Goal: Information Seeking & Learning: Learn about a topic

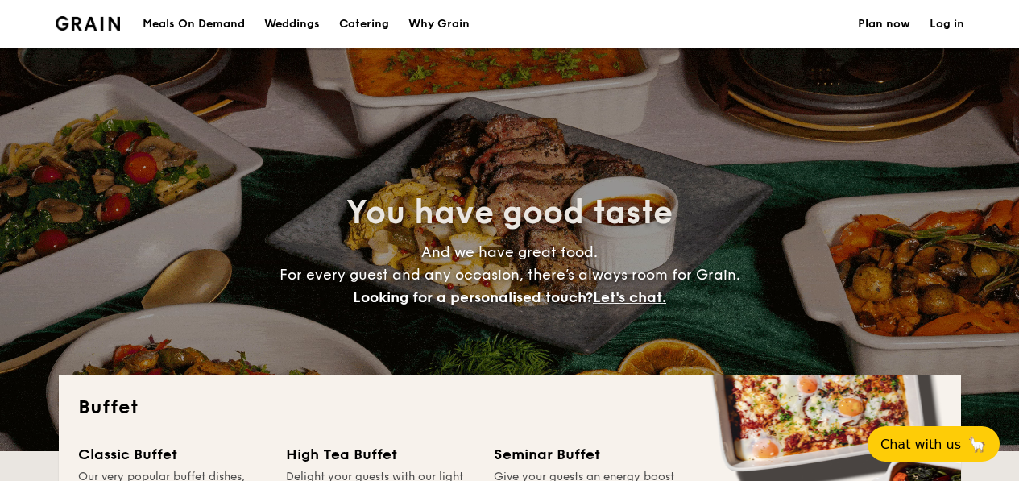
select select
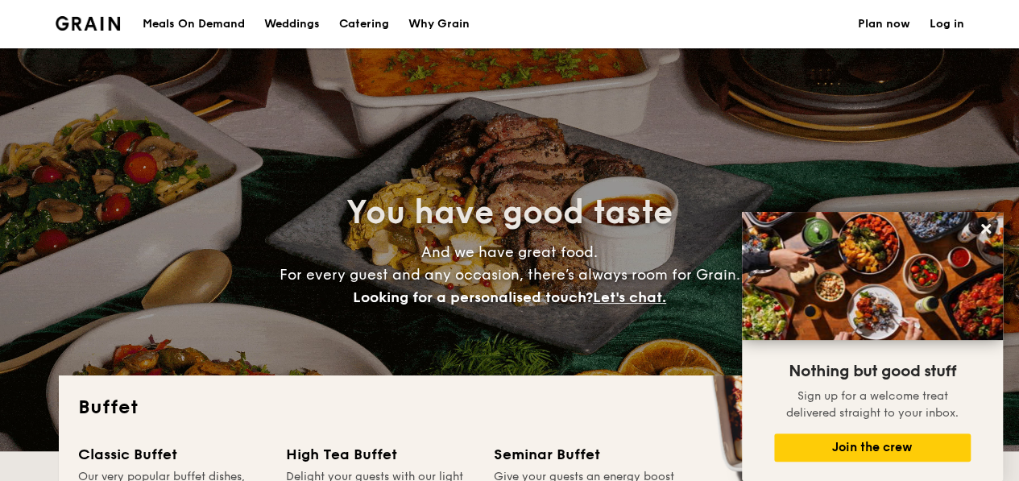
click at [366, 28] on h1 "Catering" at bounding box center [364, 24] width 50 height 48
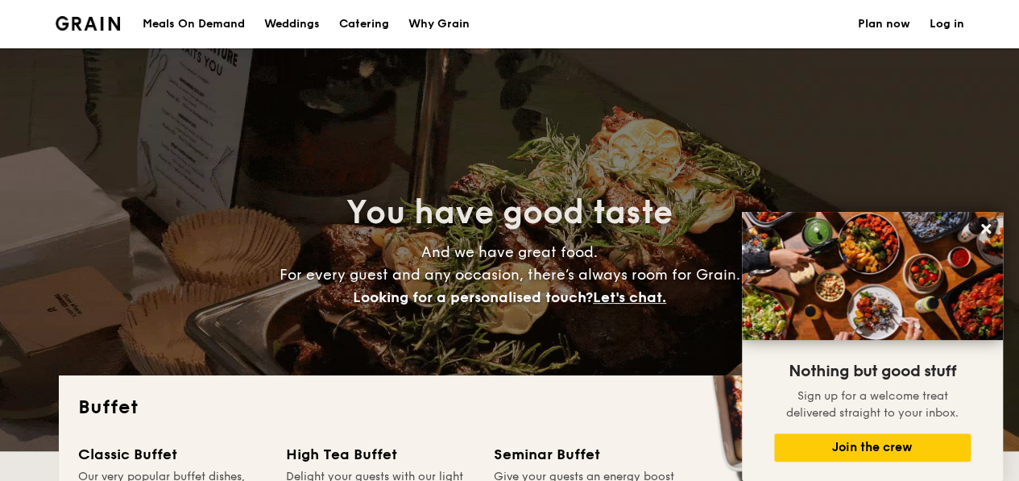
click at [446, 24] on div "Why Grain" at bounding box center [438, 24] width 61 height 48
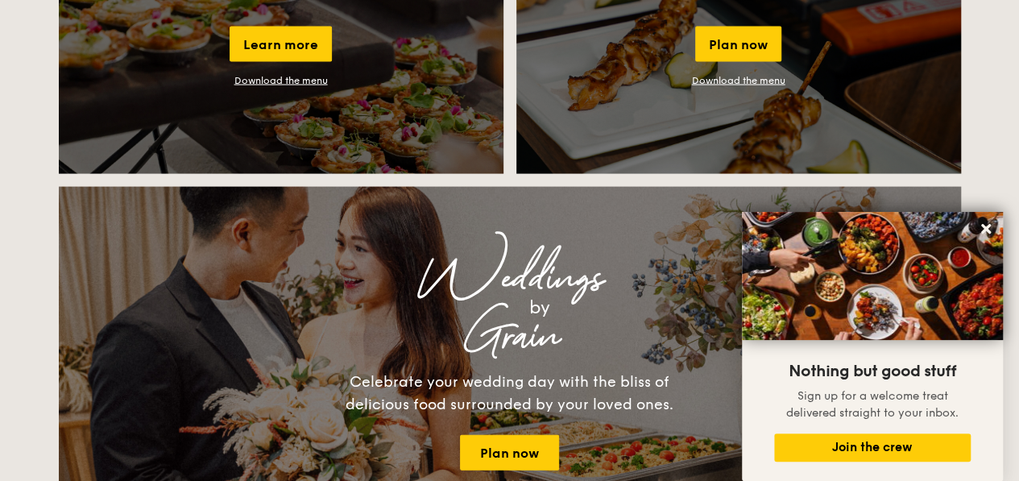
scroll to position [1657, 0]
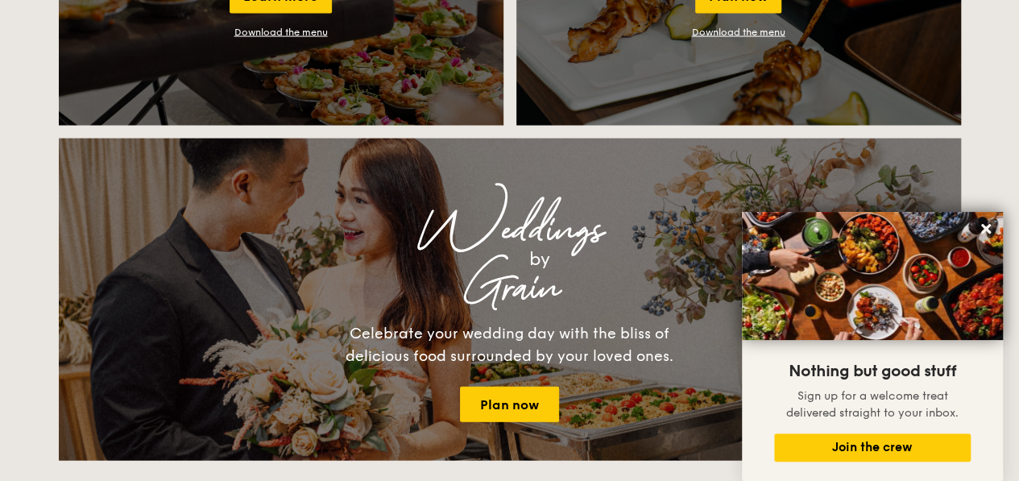
click at [453, 307] on div "Weddings by Grain Celebrate your wedding day with the bliss of delicious food s…" at bounding box center [510, 299] width 644 height 245
click at [281, 300] on div "Grain" at bounding box center [510, 288] width 618 height 29
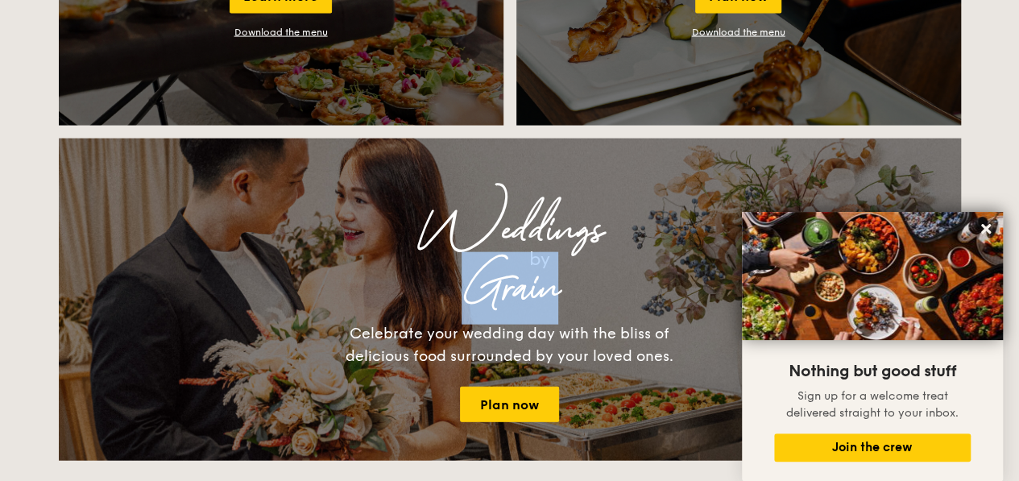
click at [281, 300] on div "Grain" at bounding box center [510, 288] width 618 height 29
click at [982, 231] on icon at bounding box center [986, 229] width 10 height 10
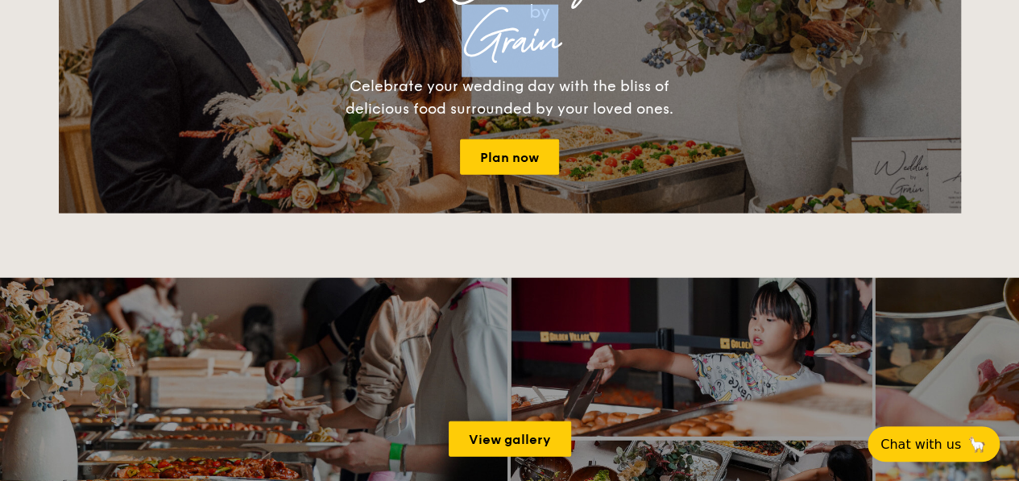
scroll to position [1880, 0]
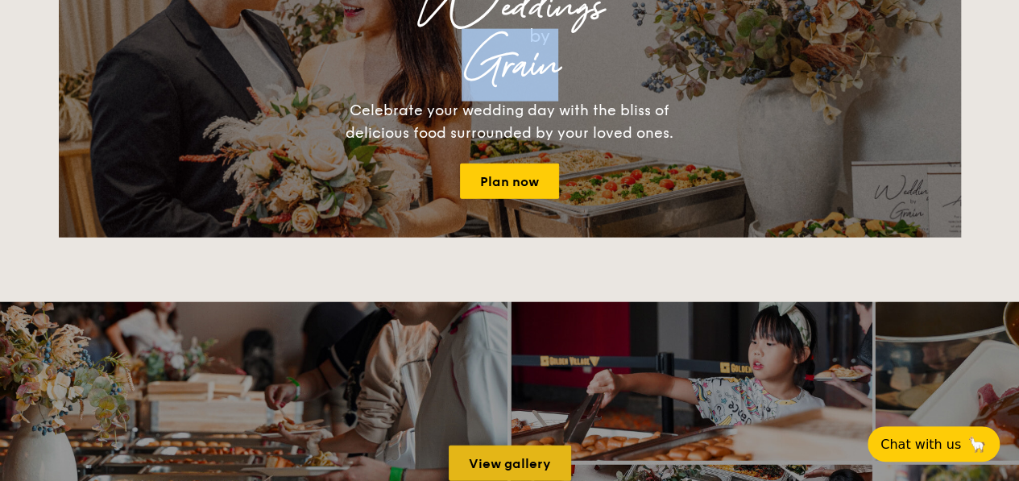
click at [503, 466] on link "View gallery" at bounding box center [510, 462] width 122 height 35
